Goal: Find specific page/section: Find specific page/section

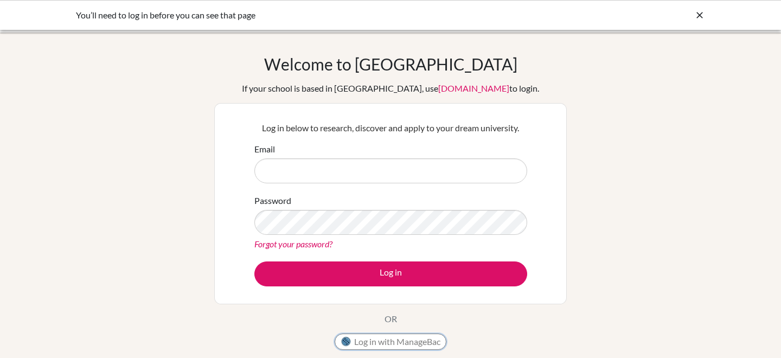
click at [396, 340] on button "Log in with ManageBac" at bounding box center [391, 342] width 112 height 16
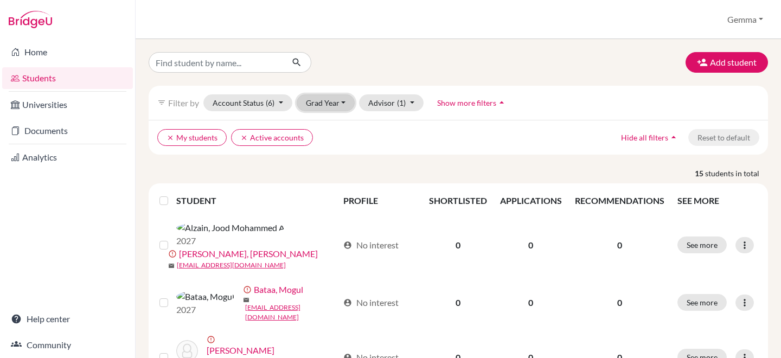
click at [338, 104] on button "Grad Year" at bounding box center [326, 102] width 59 height 17
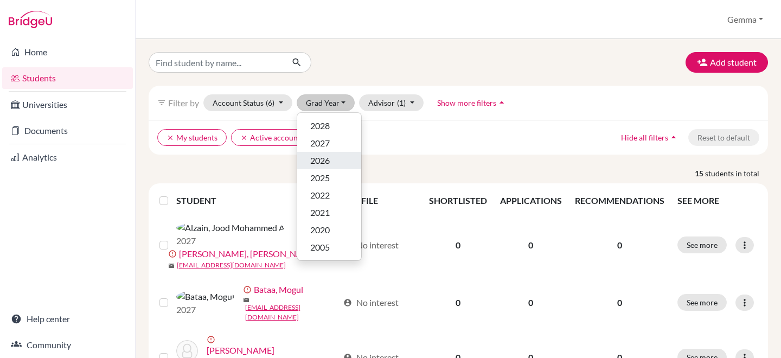
click at [325, 158] on span "2026" at bounding box center [320, 160] width 20 height 13
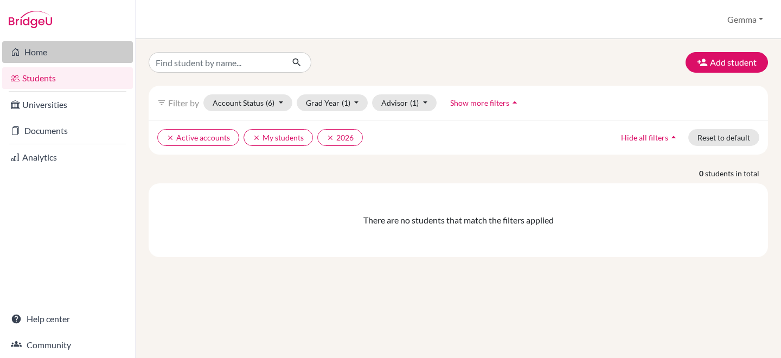
click at [51, 52] on link "Home" at bounding box center [67, 52] width 131 height 22
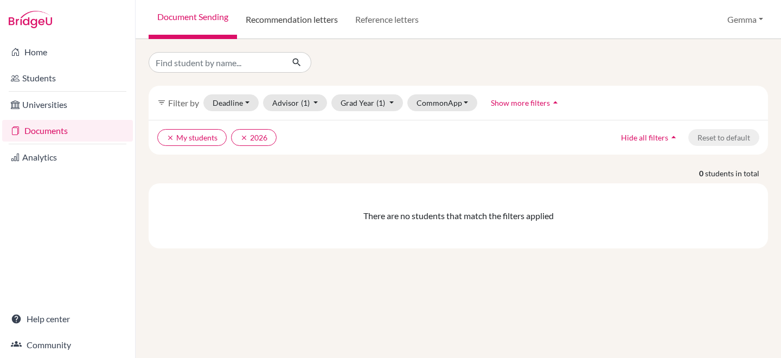
click at [289, 24] on link "Recommendation letters" at bounding box center [292, 19] width 110 height 39
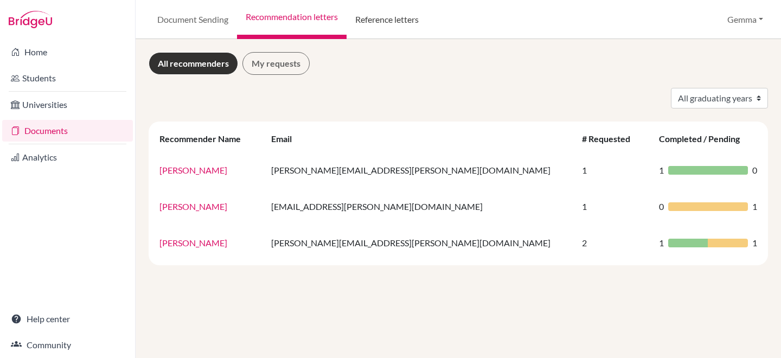
click at [383, 22] on link "Reference letters" at bounding box center [387, 19] width 81 height 39
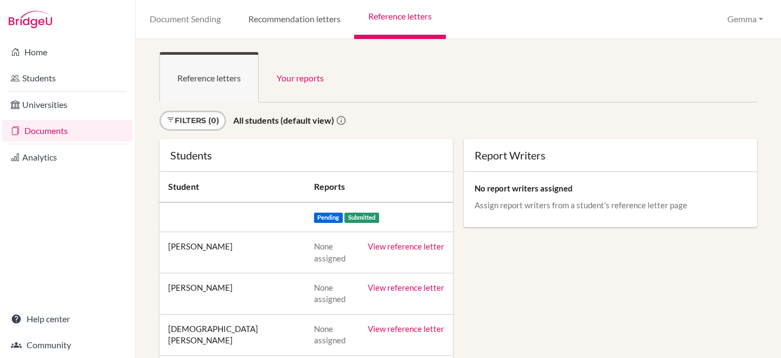
click at [291, 20] on link "Recommendation letters" at bounding box center [294, 19] width 120 height 39
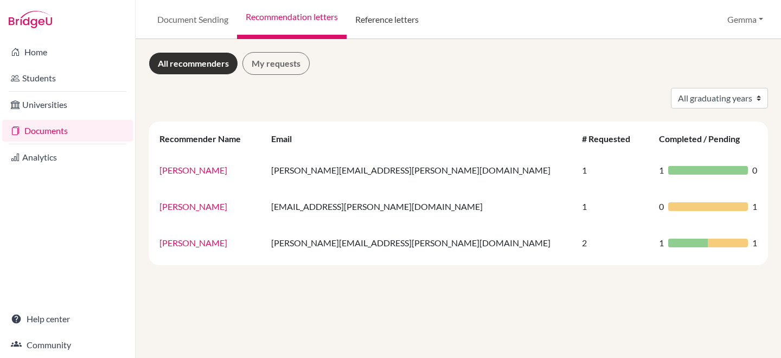
click at [414, 23] on link "Reference letters" at bounding box center [387, 19] width 81 height 39
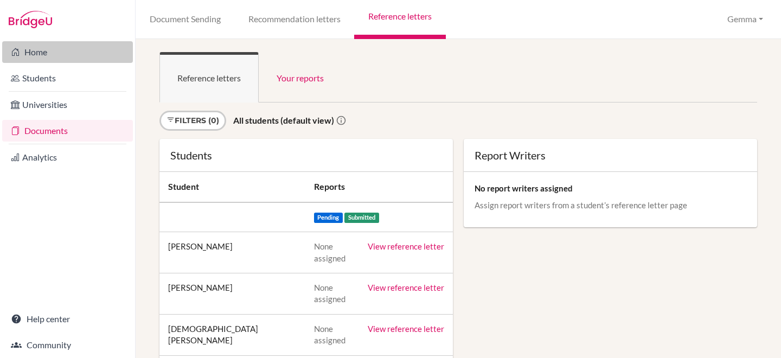
click at [36, 54] on link "Home" at bounding box center [67, 52] width 131 height 22
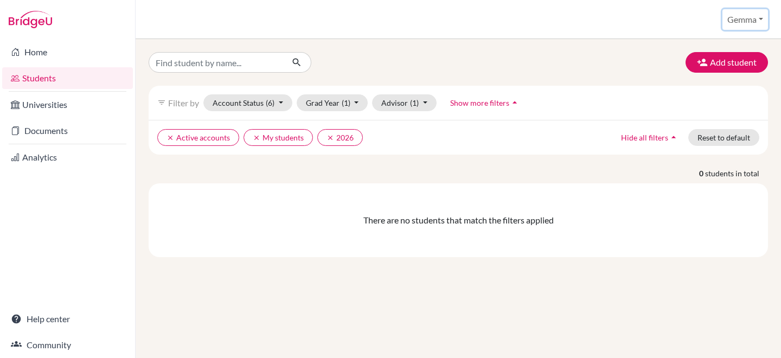
click at [752, 19] on button "Gemma" at bounding box center [746, 19] width 46 height 21
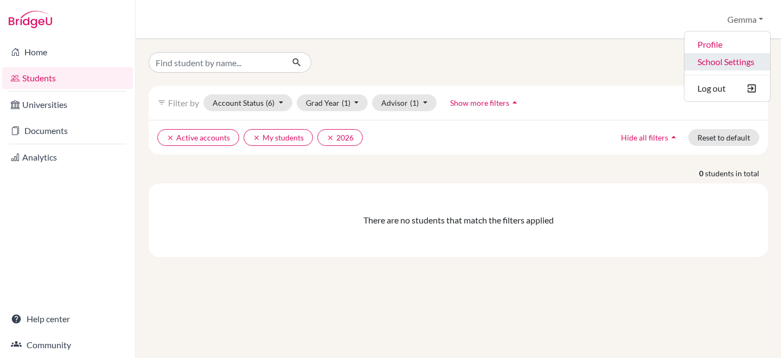
click at [715, 60] on link "School Settings" at bounding box center [728, 61] width 86 height 17
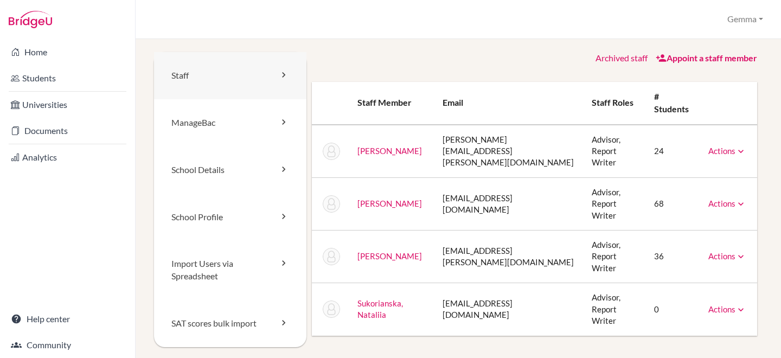
click at [249, 74] on link "Staff" at bounding box center [230, 75] width 152 height 47
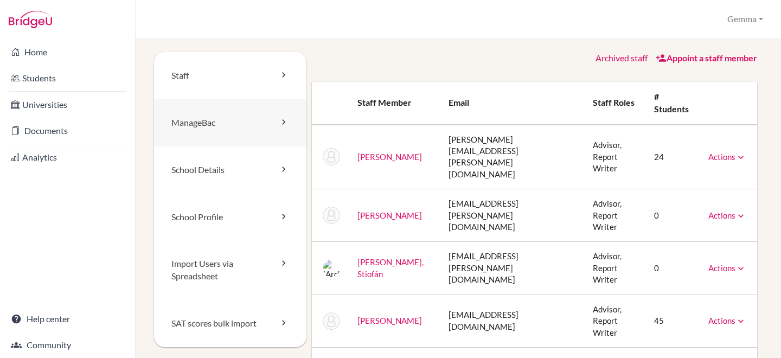
click at [245, 117] on link "ManageBac" at bounding box center [230, 122] width 152 height 47
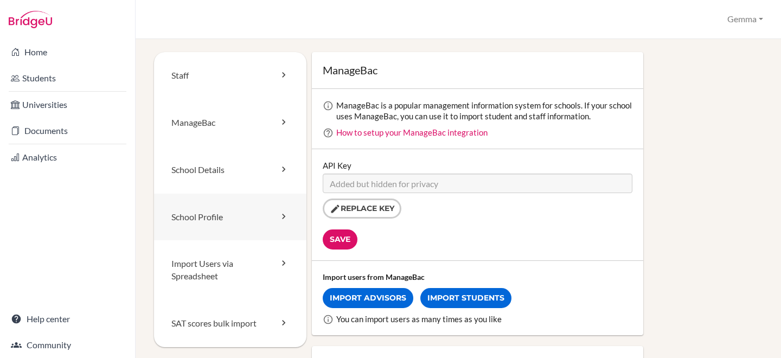
click at [231, 221] on link "School Profile" at bounding box center [230, 217] width 152 height 47
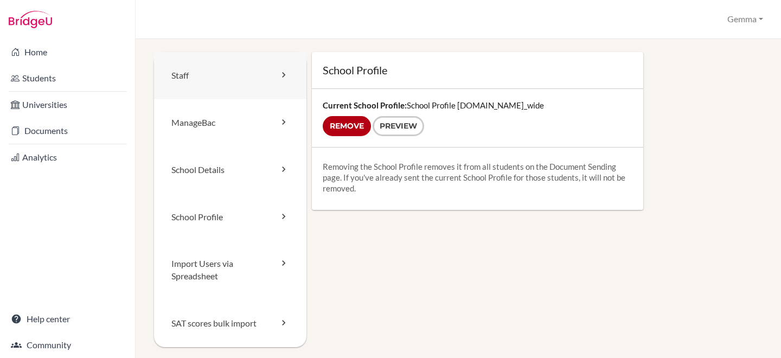
click at [274, 71] on link "Staff" at bounding box center [230, 75] width 152 height 47
